Goal: Task Accomplishment & Management: Manage account settings

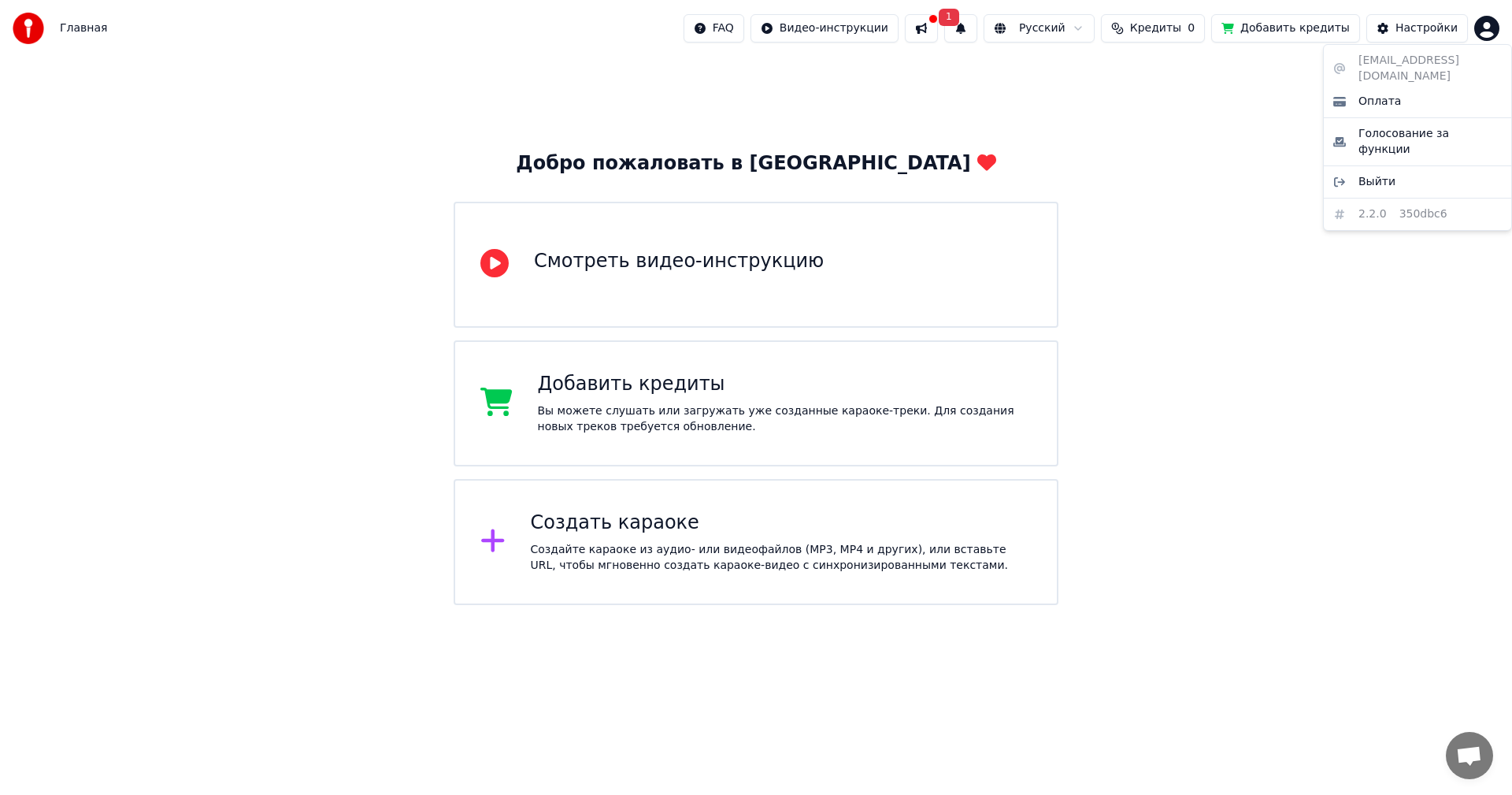
click at [1493, 31] on html "Главная FAQ Видео-инструкции 1 Русский Кредиты 0 Добавить кредиты Настройки Доб…" at bounding box center [756, 302] width 1512 height 605
click at [944, 37] on html "Главная FAQ Видео-инструкции 1 Русский Кредиты 0 Добавить кредиты Настройки Доб…" at bounding box center [756, 302] width 1512 height 605
click at [938, 31] on button at bounding box center [921, 28] width 33 height 28
click at [977, 25] on button "1" at bounding box center [961, 28] width 33 height 28
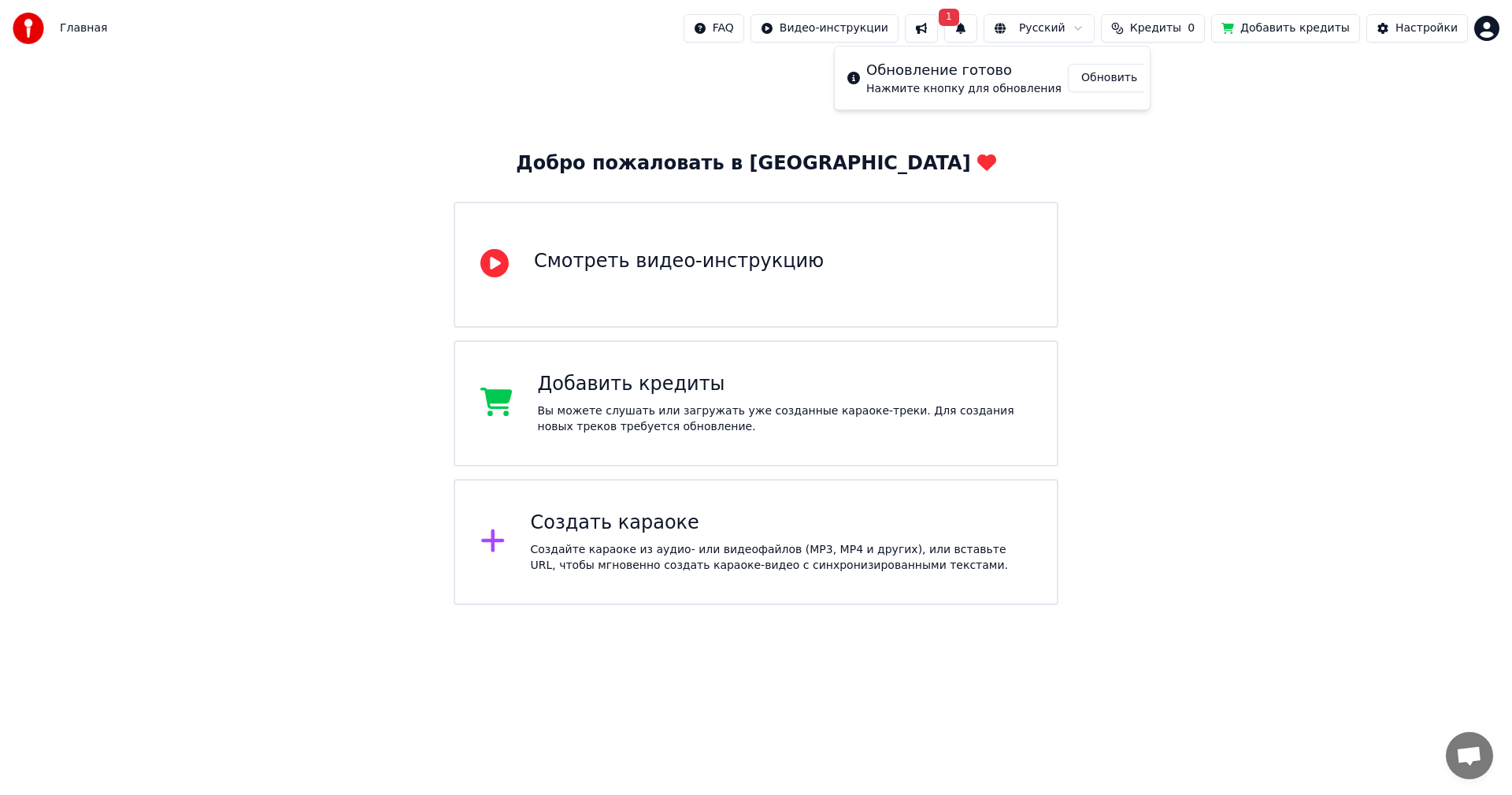
click at [1106, 77] on button "Обновить" at bounding box center [1109, 78] width 83 height 28
click at [977, 28] on button at bounding box center [961, 28] width 33 height 28
click at [843, 31] on html "Главная FAQ Видео-инструкции Русский Кредиты 0 Добавить кредиты Настройки Добро…" at bounding box center [756, 302] width 1512 height 605
click at [1214, 315] on html "Главная FAQ Видео-инструкции Русский Кредиты 0 Добавить кредиты Настройки Добро…" at bounding box center [756, 302] width 1512 height 605
click at [1174, 24] on span "Кредиты" at bounding box center [1155, 28] width 51 height 16
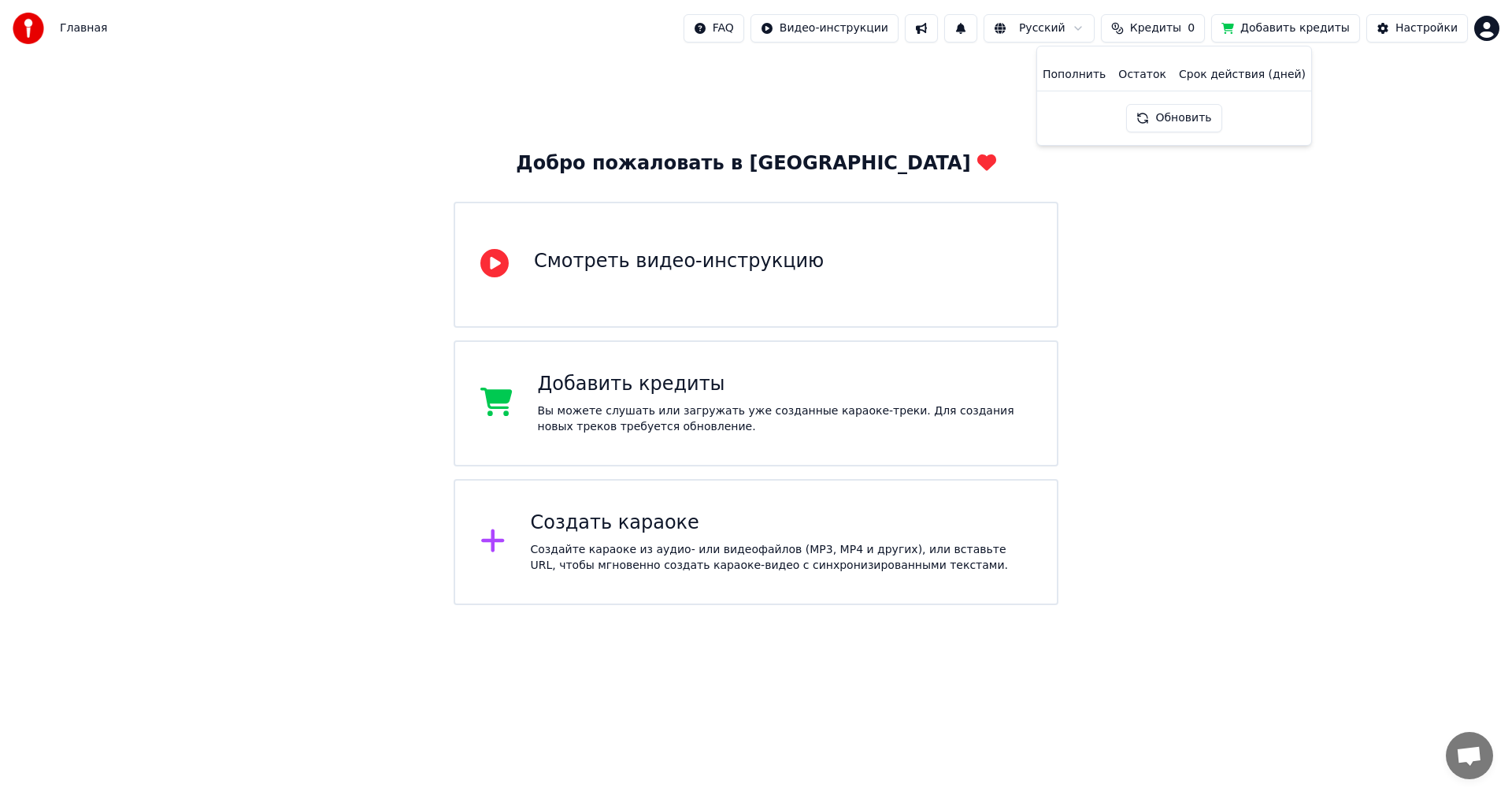
click at [1188, 123] on button "Обновить" at bounding box center [1173, 118] width 95 height 28
click at [1480, 35] on html "Главная FAQ Видео-инструкции Русский Кредиты 0 Добавить кредиты Настройки Добро…" at bounding box center [756, 302] width 1512 height 605
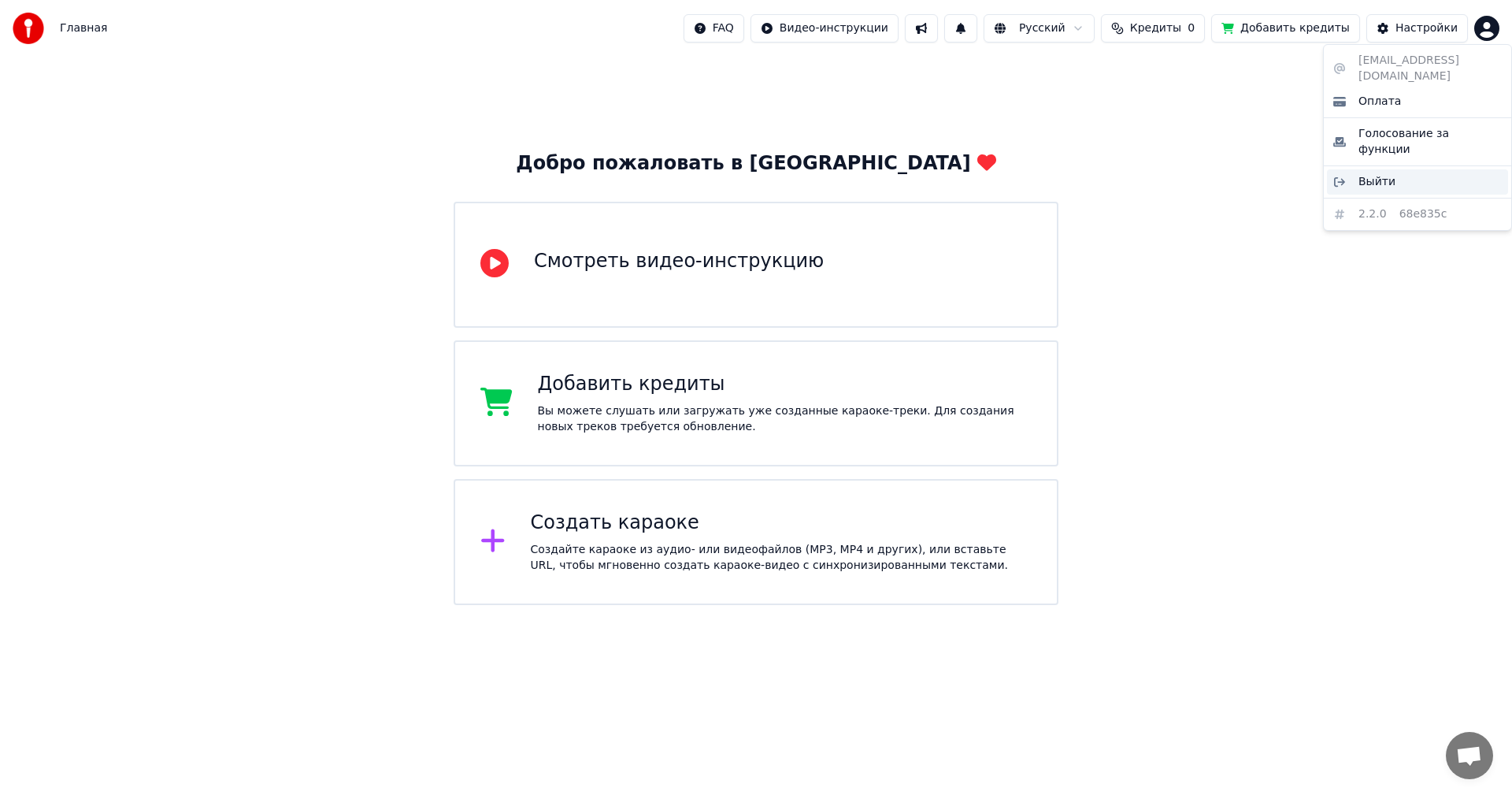
click at [1376, 174] on span "Выйти" at bounding box center [1377, 182] width 37 height 16
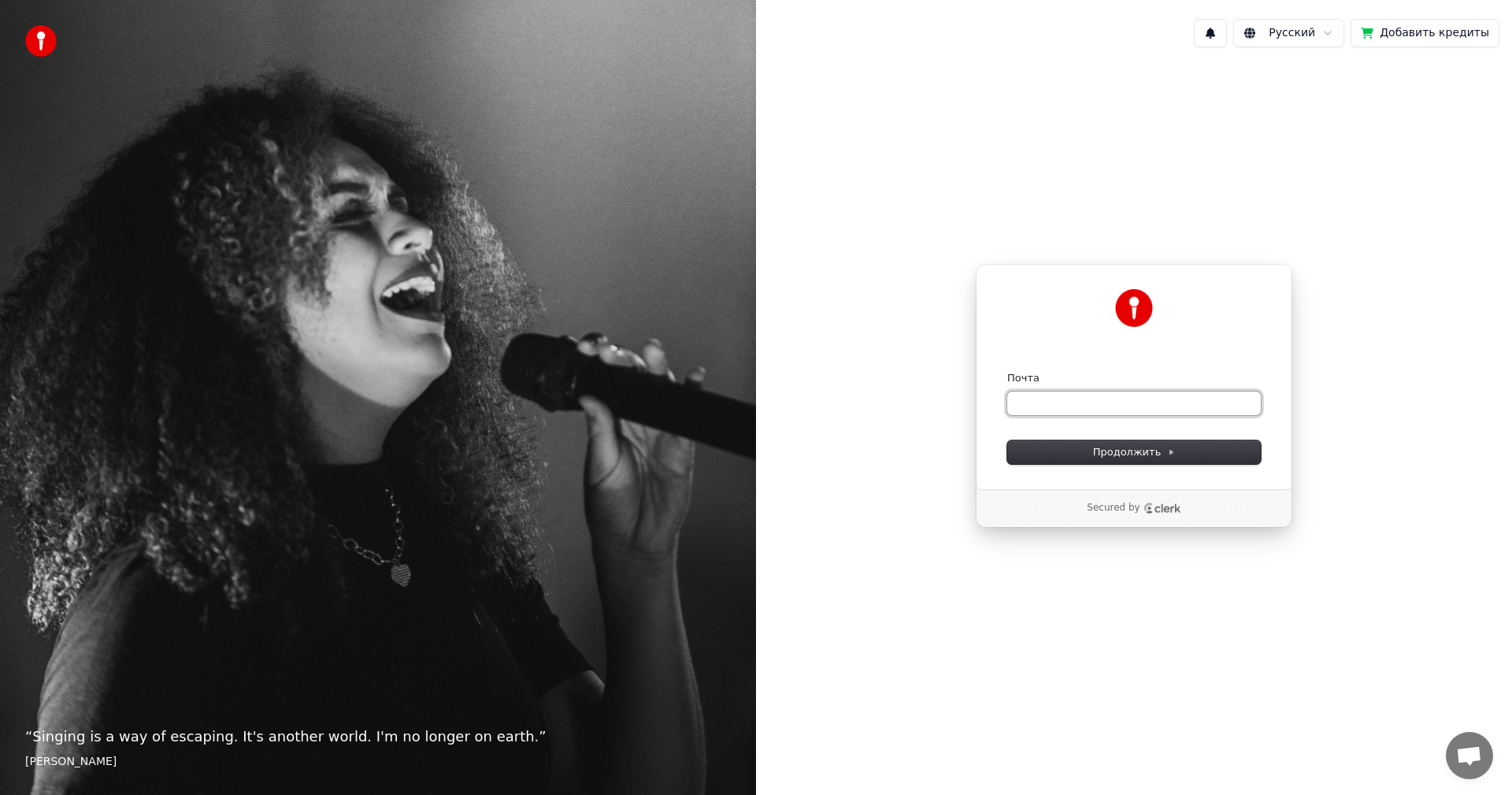
click at [1079, 401] on input "Почта" at bounding box center [1133, 403] width 254 height 24
paste input "**********"
click at [1079, 443] on button "Продолжить" at bounding box center [1133, 452] width 254 height 24
type input "**********"
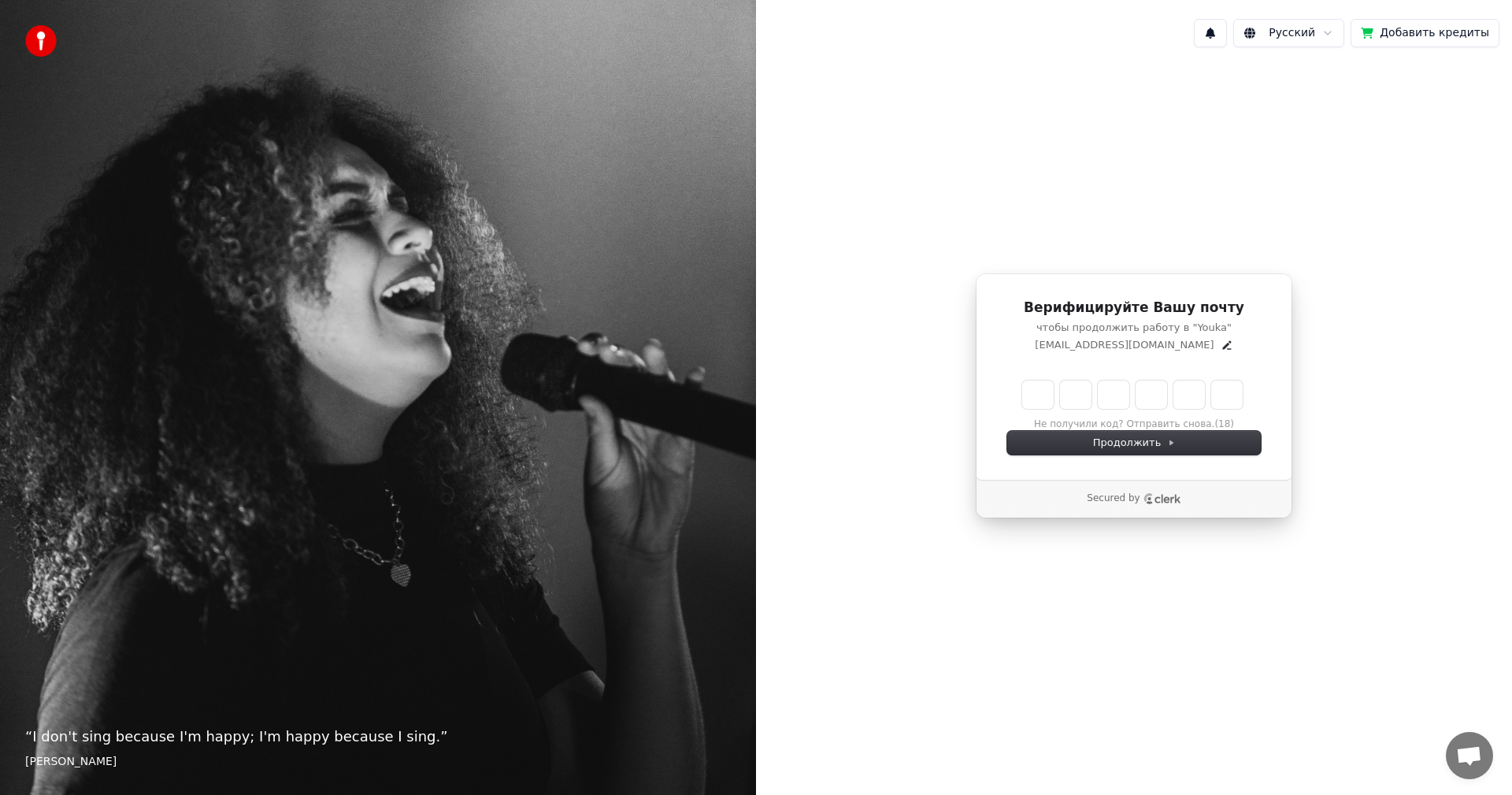
type input "******"
type input "*"
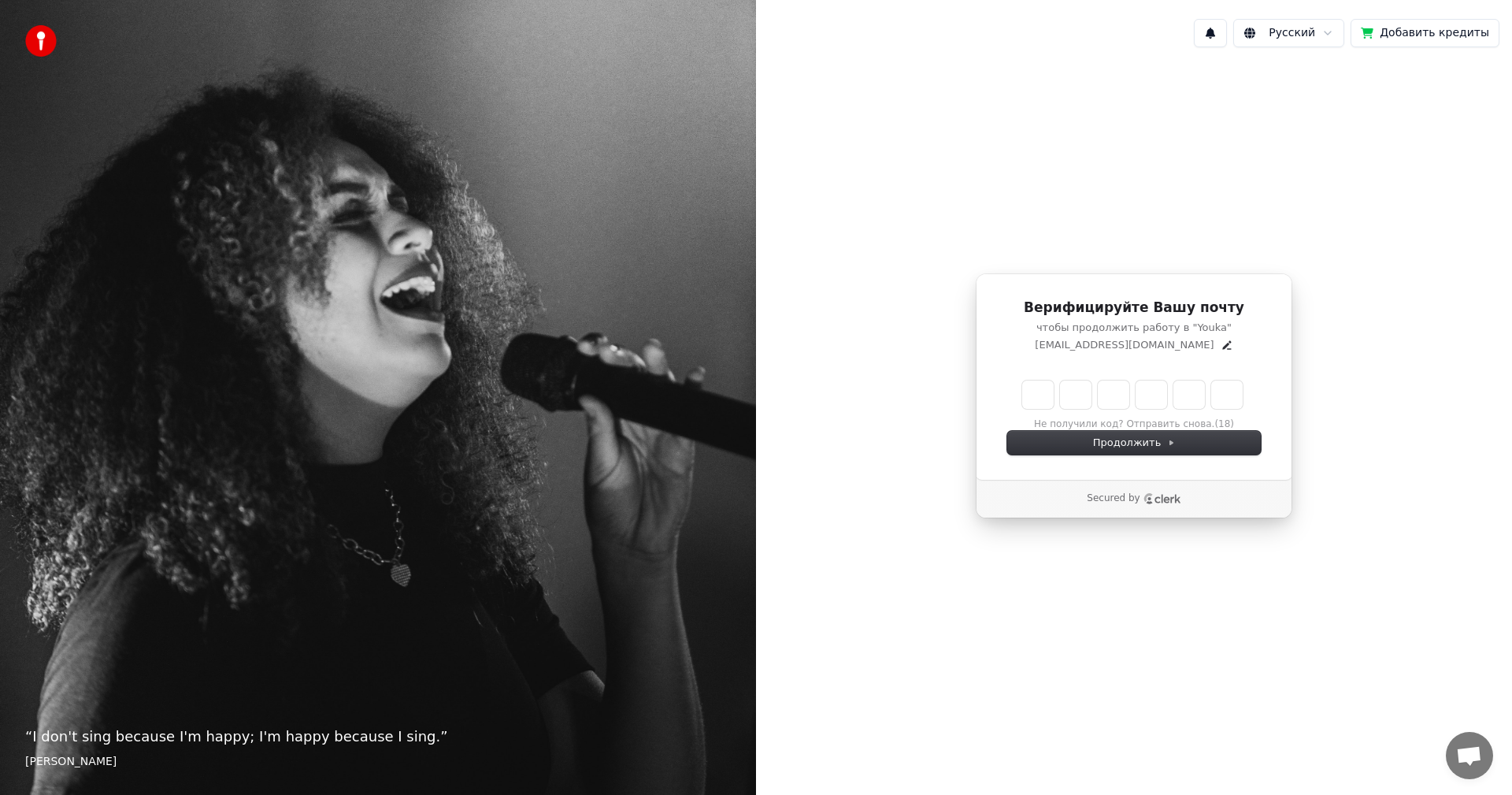
type input "*"
